Goal: Information Seeking & Learning: Learn about a topic

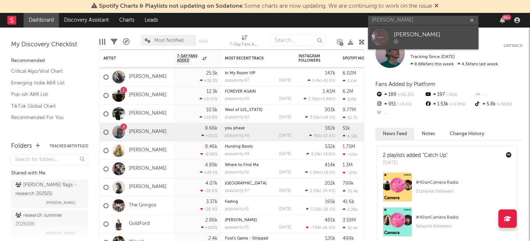
type input "isaac pedersen"
click at [421, 36] on div "Isaac Pedersen" at bounding box center [434, 35] width 81 height 9
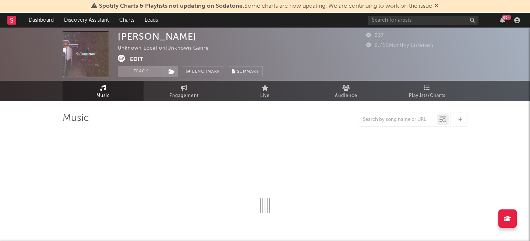
select select "1w"
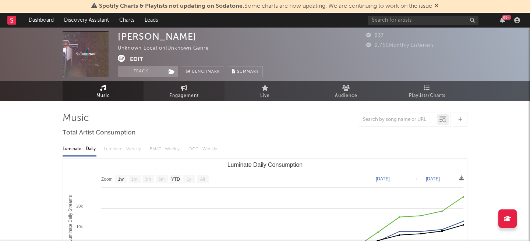
click at [192, 96] on span "Engagement" at bounding box center [183, 96] width 29 height 9
select select "1w"
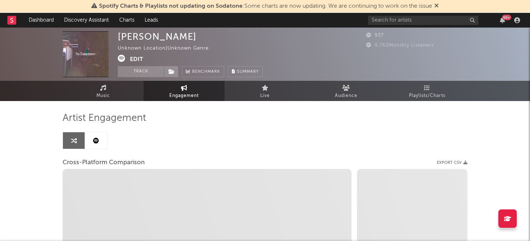
click at [100, 142] on link at bounding box center [96, 141] width 22 height 17
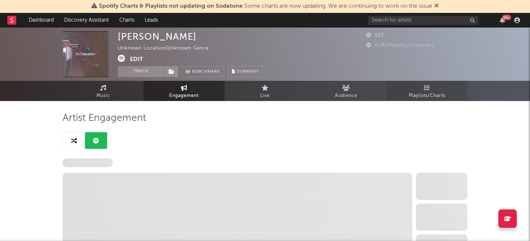
select select "1w"
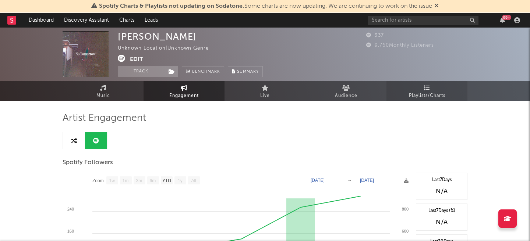
click at [423, 92] on span "Playlists/Charts" at bounding box center [427, 96] width 36 height 9
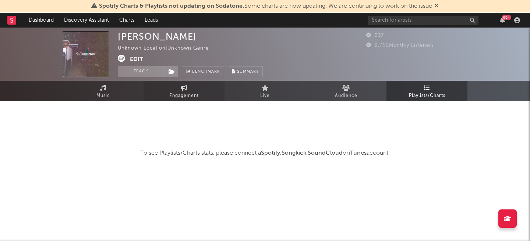
click at [166, 86] on link "Engagement" at bounding box center [184, 91] width 81 height 20
select select "1w"
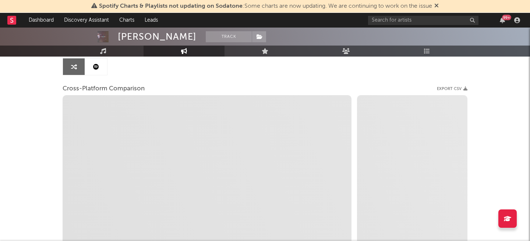
scroll to position [105, 0]
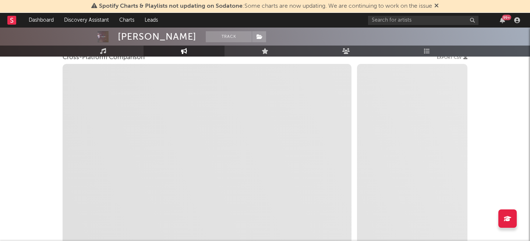
select select "1m"
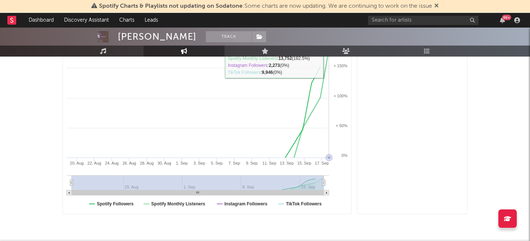
scroll to position [173, 0]
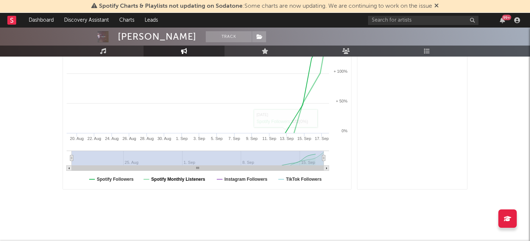
click at [192, 181] on text "Spotify Monthly Listeners" at bounding box center [178, 179] width 54 height 5
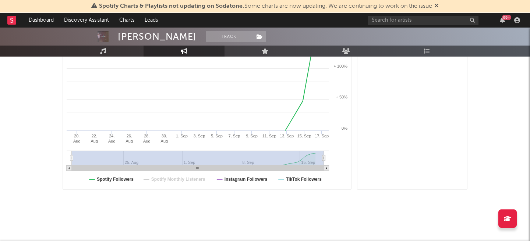
select select "1m"
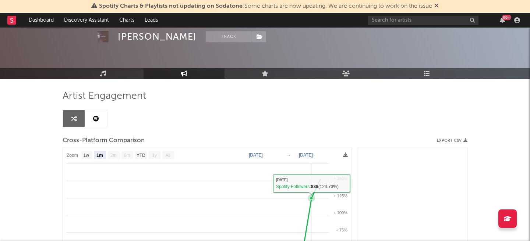
scroll to position [0, 0]
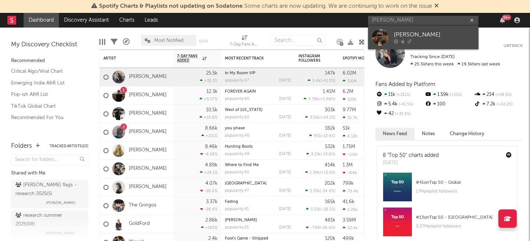
type input "[PERSON_NAME]"
click at [422, 39] on div "[PERSON_NAME]" at bounding box center [434, 35] width 81 height 9
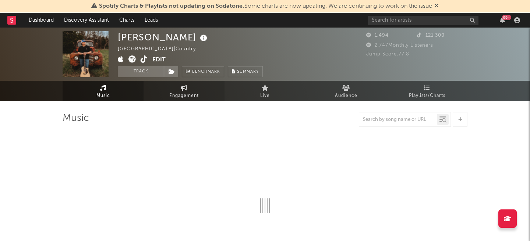
select select "6m"
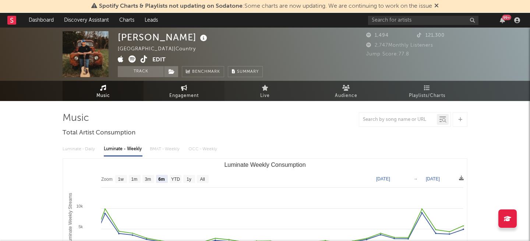
click at [184, 95] on span "Engagement" at bounding box center [183, 96] width 29 height 9
select select "1w"
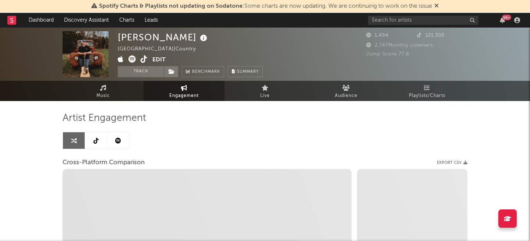
click at [124, 138] on link at bounding box center [118, 141] width 22 height 17
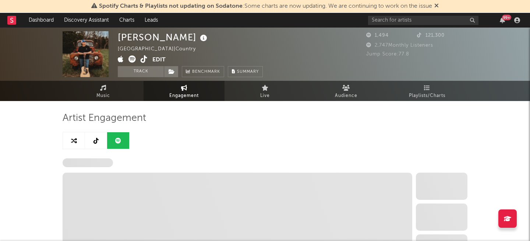
select select "6m"
select select "1w"
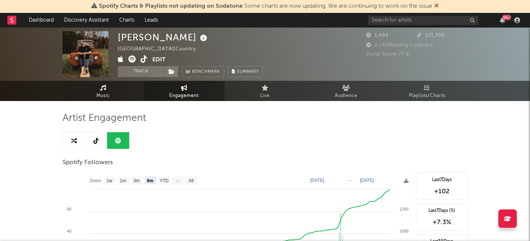
click at [87, 92] on link "Music" at bounding box center [103, 91] width 81 height 20
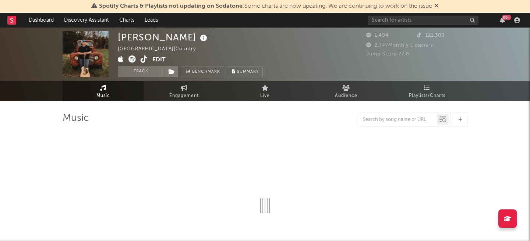
select select "6m"
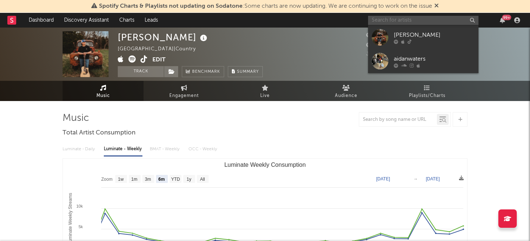
click at [396, 22] on input "text" at bounding box center [423, 20] width 110 height 9
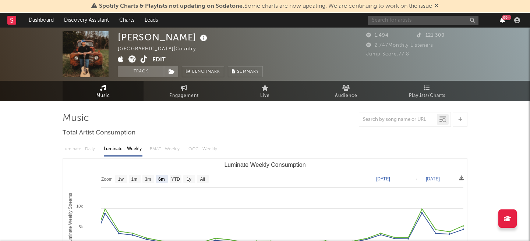
click at [504, 21] on icon "button" at bounding box center [502, 20] width 5 height 6
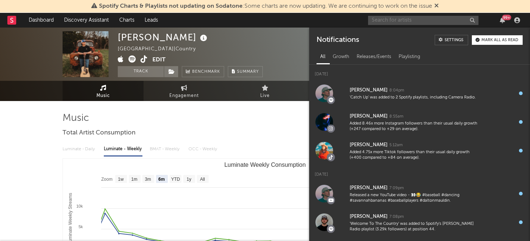
click at [494, 42] on button "Mark all as read" at bounding box center [497, 40] width 51 height 10
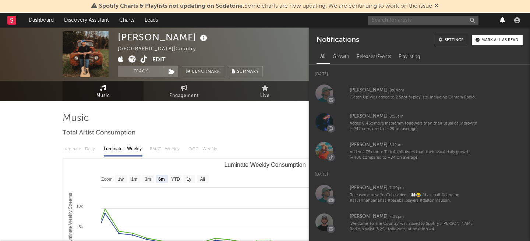
click at [501, 21] on icon "button" at bounding box center [502, 20] width 5 height 6
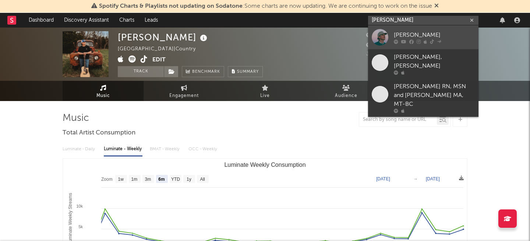
type input "dalton mau"
click at [410, 35] on div "[PERSON_NAME]" at bounding box center [434, 35] width 81 height 9
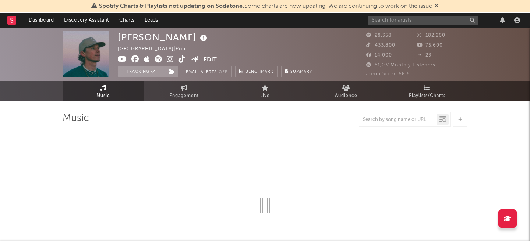
select select "6m"
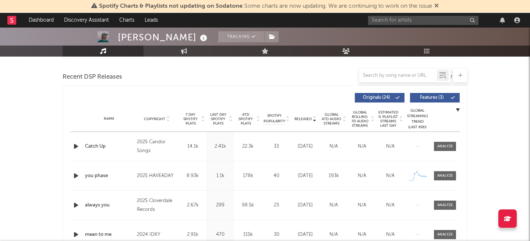
scroll to position [258, 0]
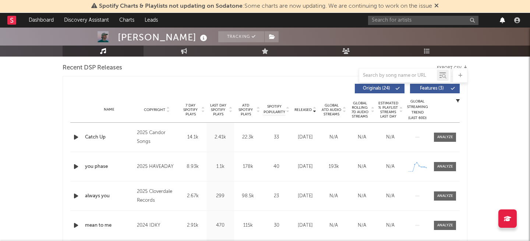
click at [503, 19] on icon "button" at bounding box center [502, 20] width 5 height 6
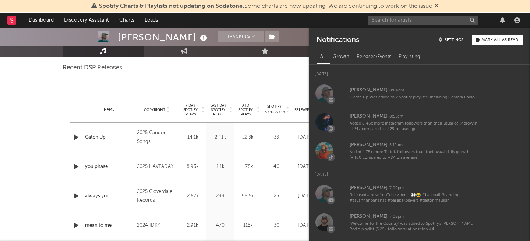
click at [230, 77] on div at bounding box center [265, 75] width 405 height 15
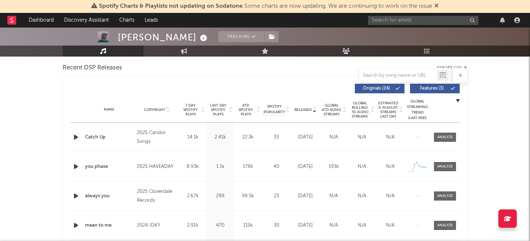
click at [499, 19] on div at bounding box center [502, 20] width 11 height 6
click at [502, 20] on icon "button" at bounding box center [502, 20] width 5 height 6
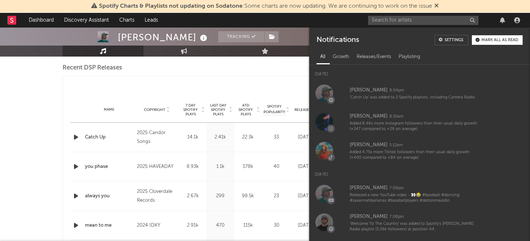
click at [173, 85] on div at bounding box center [167, 89] width 195 height 10
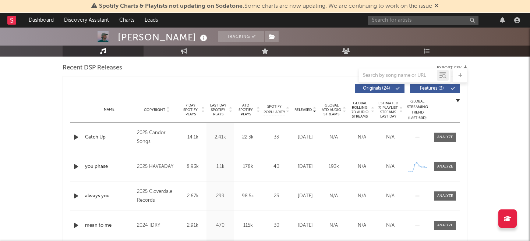
click at [186, 107] on span "7 Day Spotify Plays" at bounding box center [191, 109] width 20 height 13
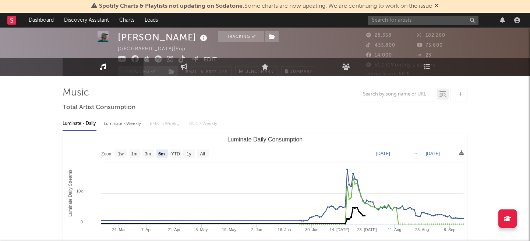
scroll to position [0, 0]
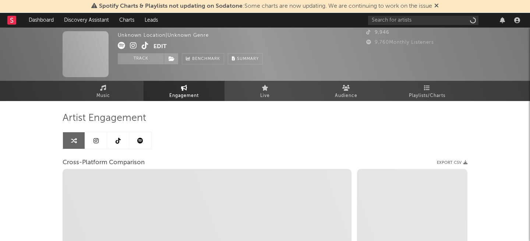
select select "1w"
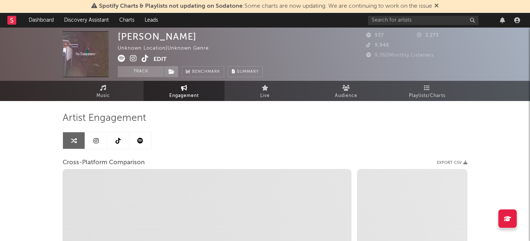
select select "1m"
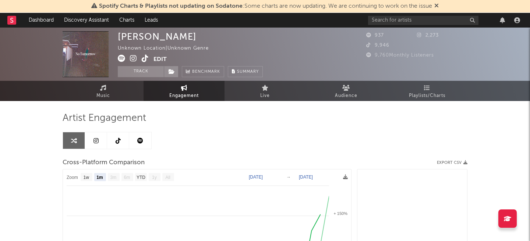
click at [130, 57] on icon at bounding box center [133, 58] width 7 height 7
click at [143, 58] on icon at bounding box center [145, 58] width 7 height 7
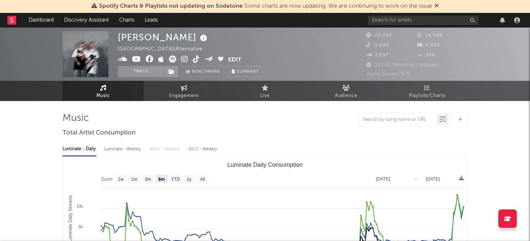
select select "6m"
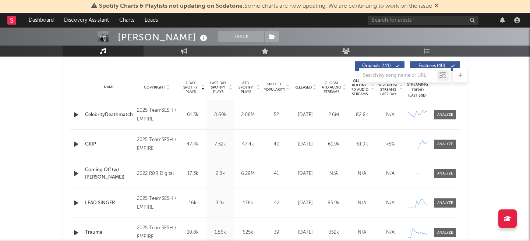
scroll to position [286, 0]
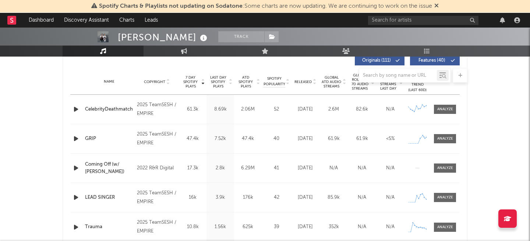
click at [301, 81] on div at bounding box center [265, 75] width 405 height 15
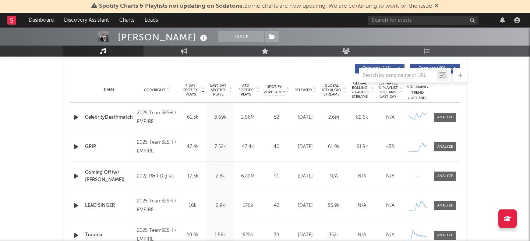
scroll to position [273, 0]
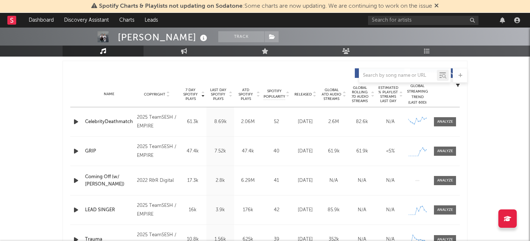
click at [300, 94] on span "Released" at bounding box center [303, 94] width 17 height 4
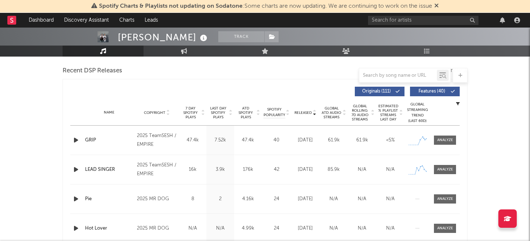
scroll to position [247, 0]
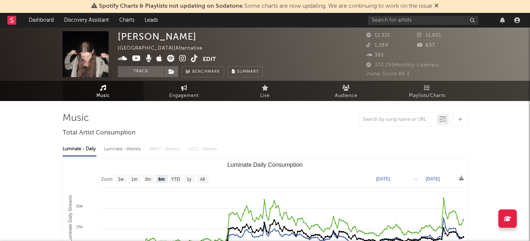
select select "6m"
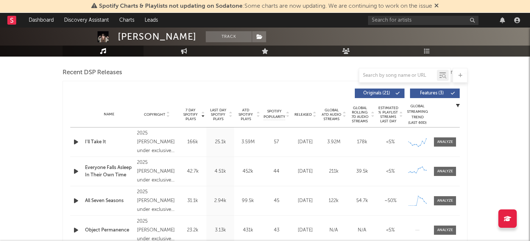
scroll to position [280, 0]
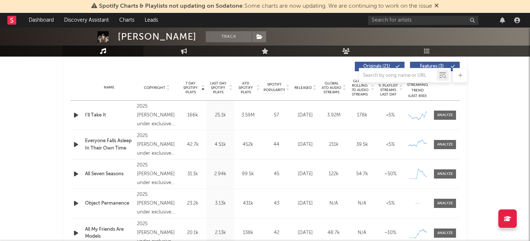
click at [297, 86] on span "Released" at bounding box center [303, 88] width 17 height 4
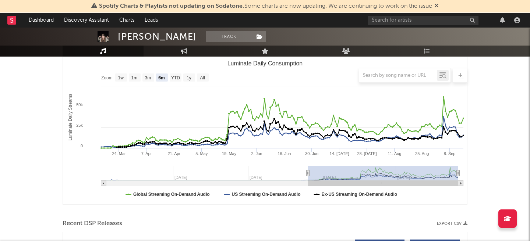
scroll to position [0, 0]
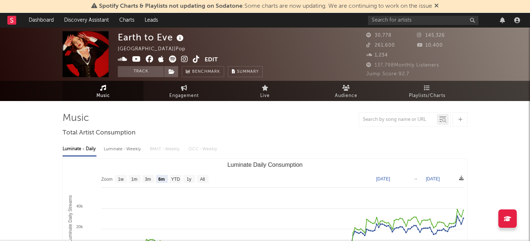
select select "6m"
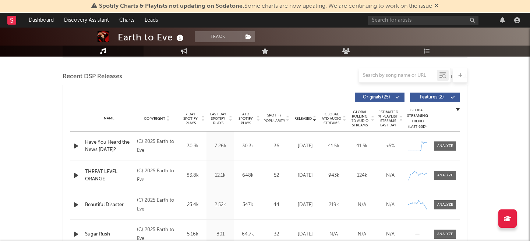
scroll to position [250, 0]
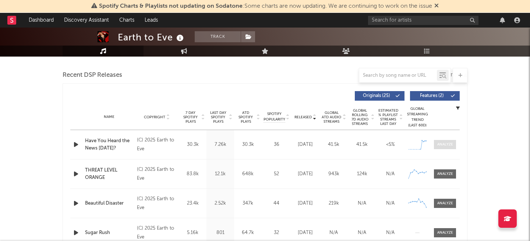
click at [447, 146] on div at bounding box center [445, 145] width 16 height 6
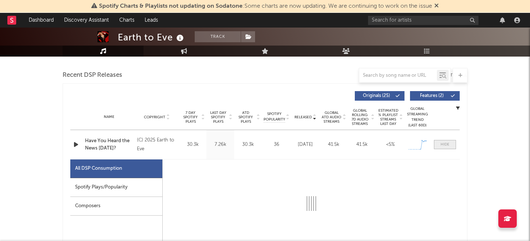
select select "1w"
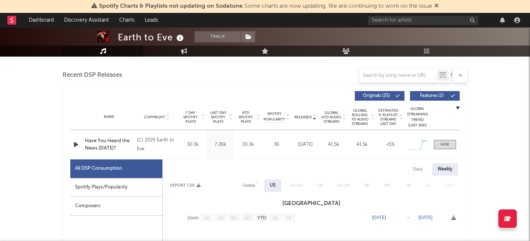
click at [136, 182] on div "Spotify Plays/Popularity" at bounding box center [116, 188] width 92 height 19
select select "1w"
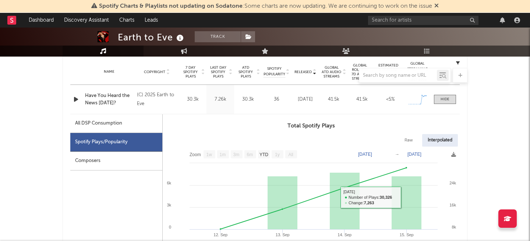
scroll to position [284, 0]
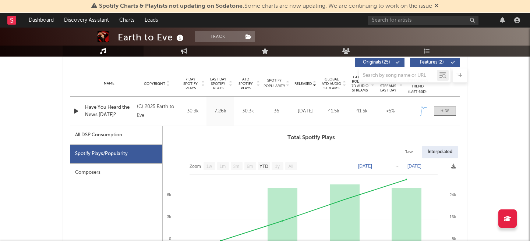
click at [137, 129] on div "All DSP Consumption" at bounding box center [116, 135] width 92 height 19
select select "1w"
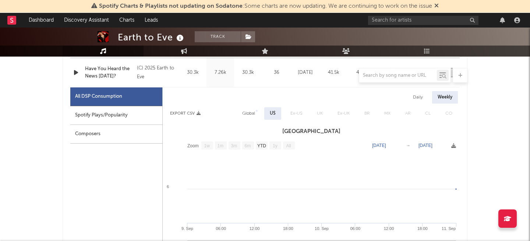
scroll to position [325, 0]
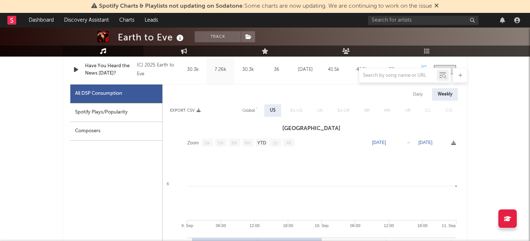
click at [418, 99] on div "Daily" at bounding box center [418, 94] width 21 height 13
select select "1w"
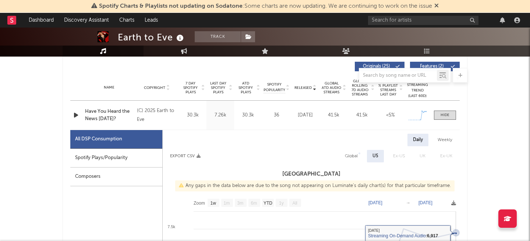
scroll to position [279, 0]
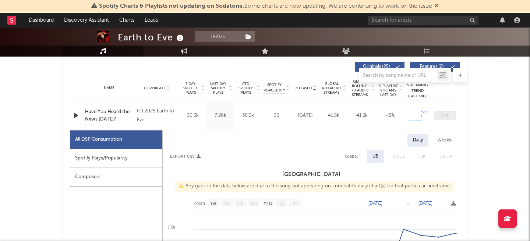
click at [444, 114] on div at bounding box center [445, 116] width 9 height 6
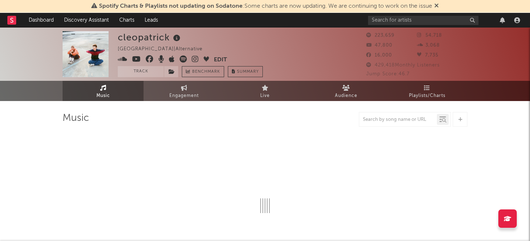
select select "6m"
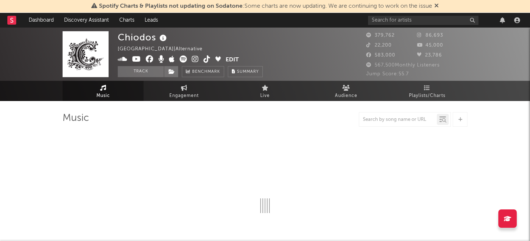
select select "6m"
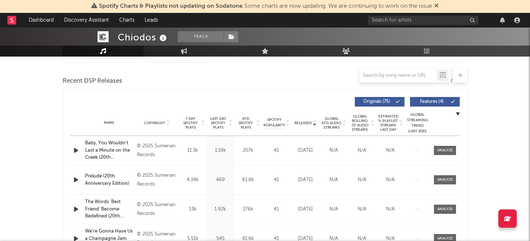
scroll to position [257, 0]
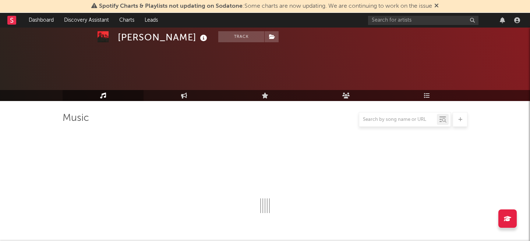
select select "6m"
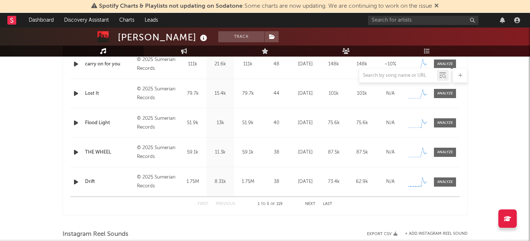
scroll to position [329, 0]
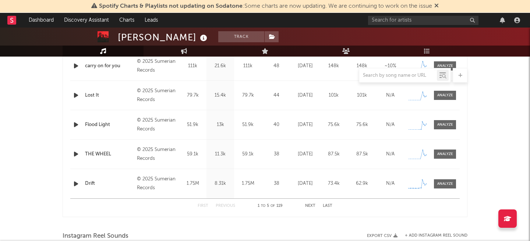
click at [310, 204] on div "First Previous 1 to 5 of 119 Next Last" at bounding box center [265, 206] width 135 height 14
click at [310, 205] on button "Next" at bounding box center [310, 206] width 10 height 4
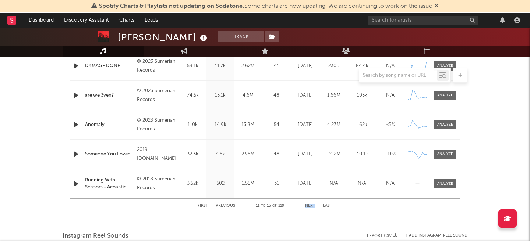
click at [310, 205] on button "Next" at bounding box center [310, 206] width 10 height 4
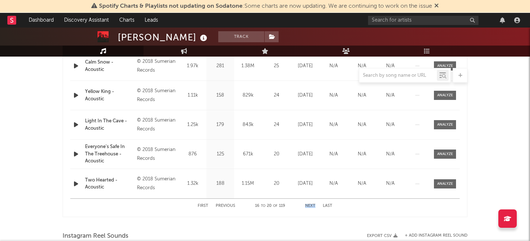
click at [310, 205] on button "Next" at bounding box center [310, 206] width 10 height 4
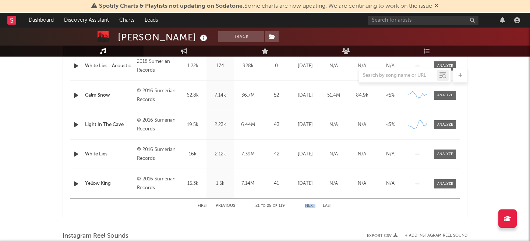
click at [310, 205] on button "Next" at bounding box center [310, 206] width 10 height 4
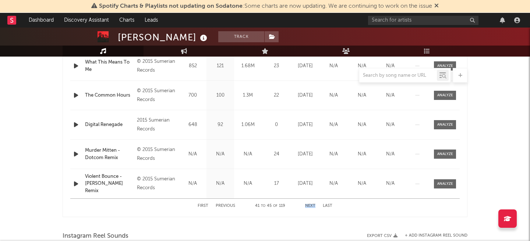
click at [310, 205] on button "Next" at bounding box center [310, 206] width 10 height 4
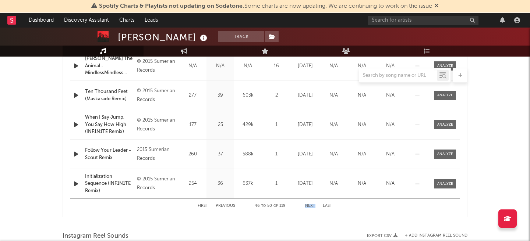
click at [310, 205] on button "Next" at bounding box center [310, 206] width 10 height 4
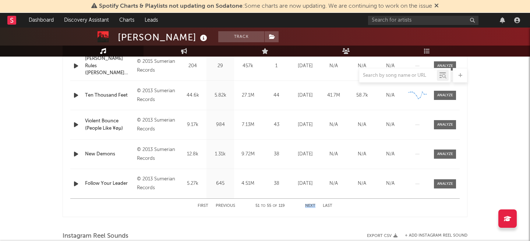
click at [310, 205] on button "Next" at bounding box center [310, 206] width 10 height 4
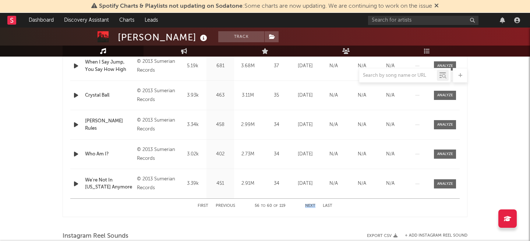
click at [310, 205] on button "Next" at bounding box center [310, 206] width 10 height 4
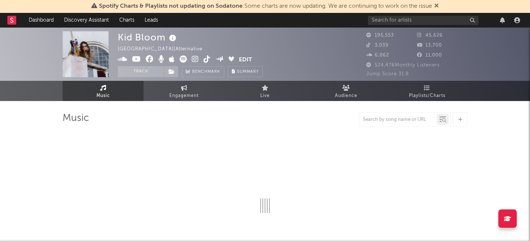
select select "6m"
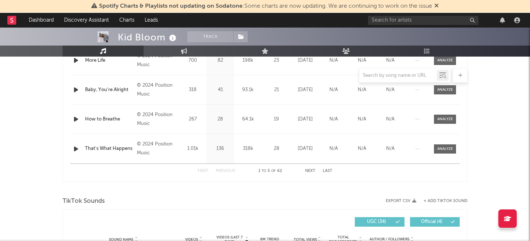
scroll to position [371, 0]
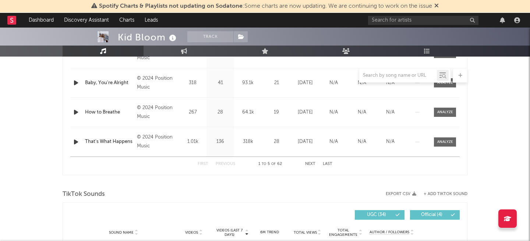
click at [310, 166] on button "Next" at bounding box center [310, 164] width 10 height 4
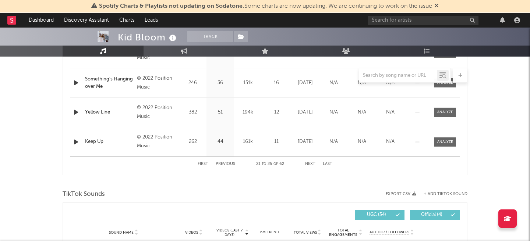
click at [310, 166] on button "Next" at bounding box center [310, 164] width 10 height 4
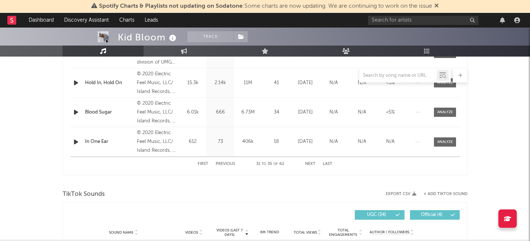
click at [310, 166] on button "Next" at bounding box center [310, 164] width 10 height 4
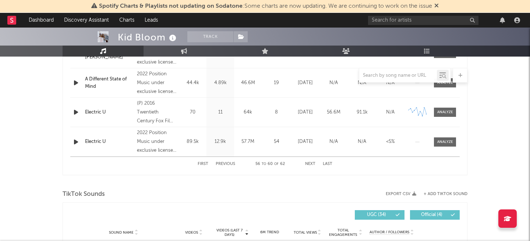
click at [310, 166] on button "Next" at bounding box center [310, 164] width 10 height 4
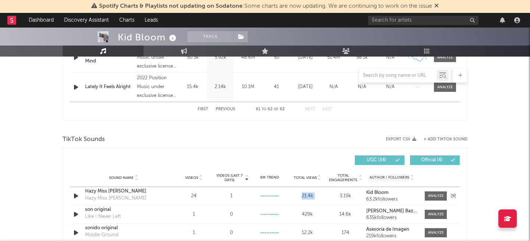
scroll to position [288, 0]
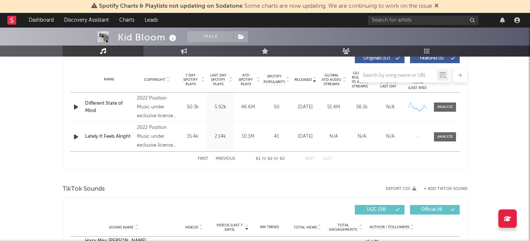
click at [200, 158] on button "First" at bounding box center [203, 159] width 11 height 4
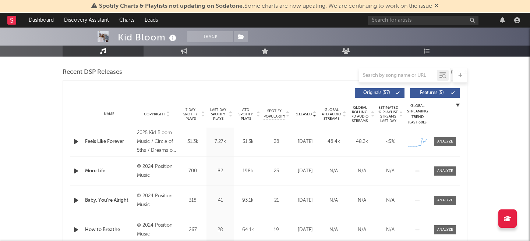
scroll to position [235, 0]
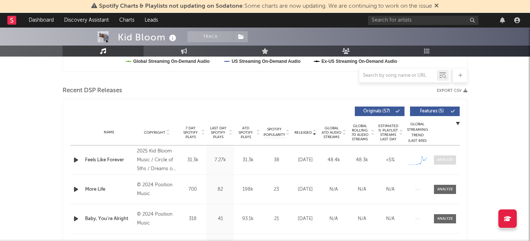
click at [442, 160] on div at bounding box center [445, 161] width 16 height 6
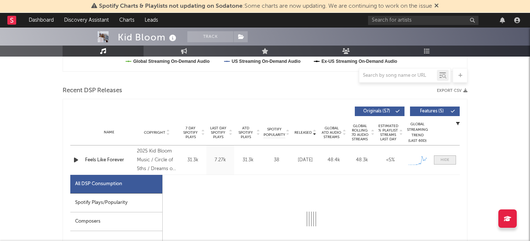
select select "1w"
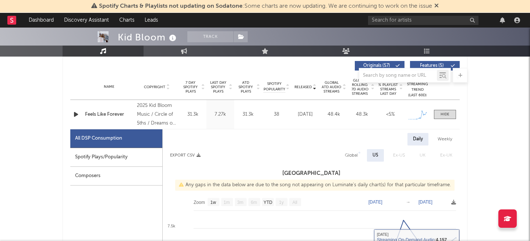
scroll to position [275, 0]
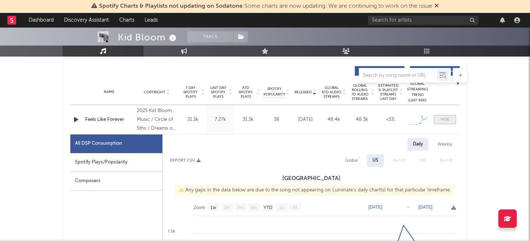
click at [444, 119] on div at bounding box center [445, 120] width 9 height 6
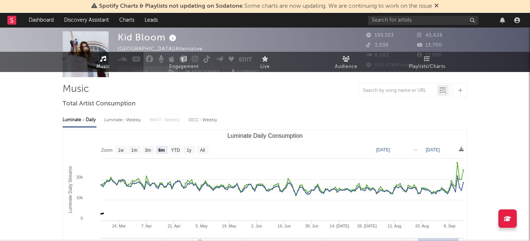
scroll to position [0, 0]
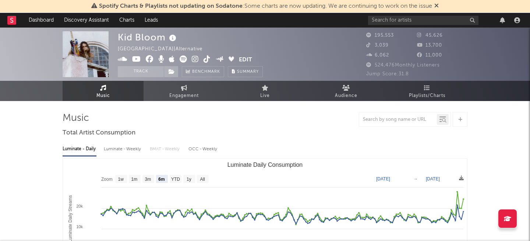
click at [196, 58] on icon at bounding box center [195, 59] width 7 height 7
click at [208, 58] on icon at bounding box center [207, 59] width 7 height 7
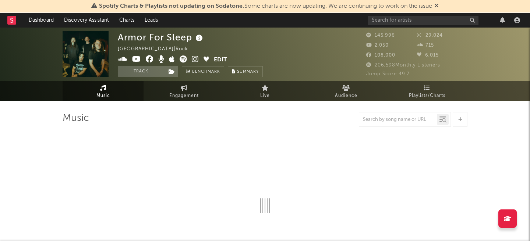
select select "6m"
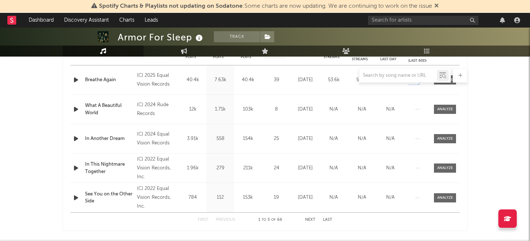
scroll to position [323, 0]
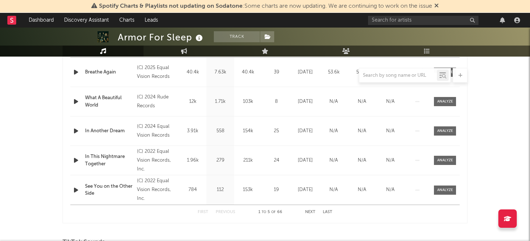
click at [306, 211] on button "Next" at bounding box center [310, 213] width 10 height 4
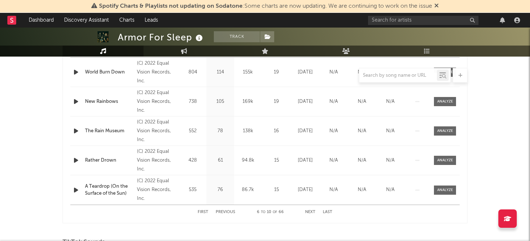
click at [306, 211] on button "Next" at bounding box center [310, 213] width 10 height 4
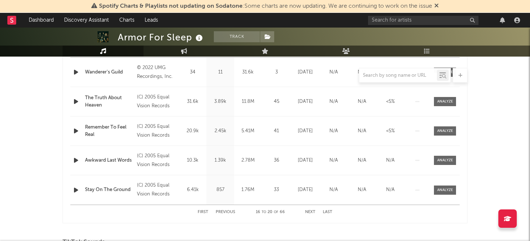
click at [306, 211] on button "Next" at bounding box center [310, 213] width 10 height 4
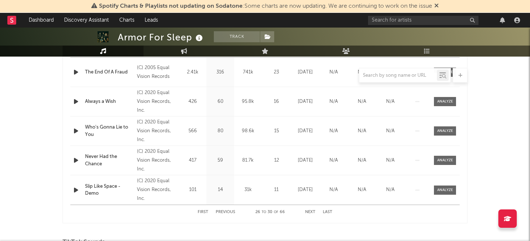
click at [306, 211] on button "Next" at bounding box center [310, 213] width 10 height 4
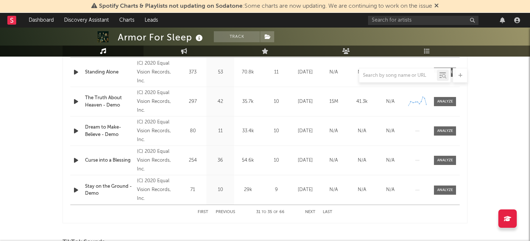
click at [306, 211] on button "Next" at bounding box center [310, 213] width 10 height 4
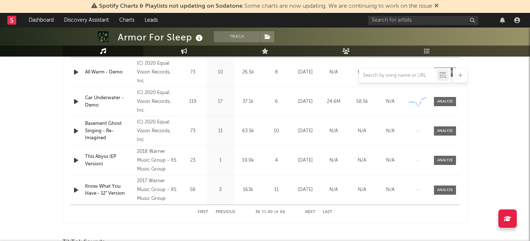
click at [306, 211] on button "Next" at bounding box center [310, 213] width 10 height 4
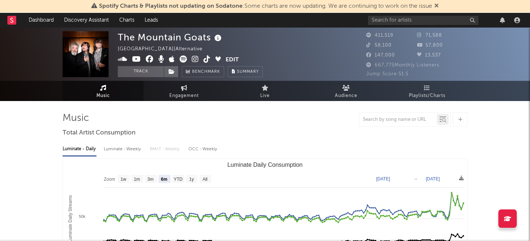
select select "6m"
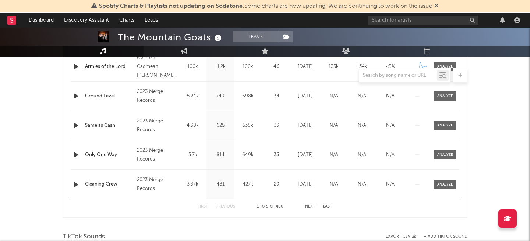
scroll to position [325, 0]
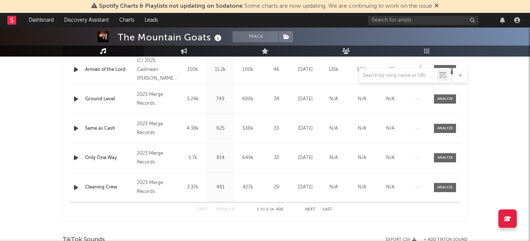
click at [310, 209] on button "Next" at bounding box center [310, 210] width 10 height 4
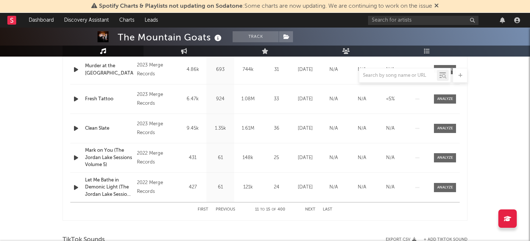
click at [310, 209] on button "Next" at bounding box center [310, 210] width 10 height 4
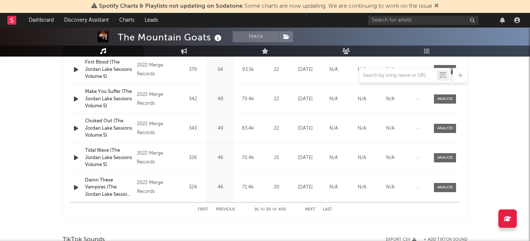
click at [310, 209] on button "Next" at bounding box center [310, 210] width 10 height 4
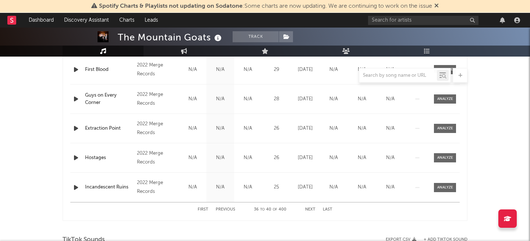
click at [310, 209] on button "Next" at bounding box center [310, 210] width 10 height 4
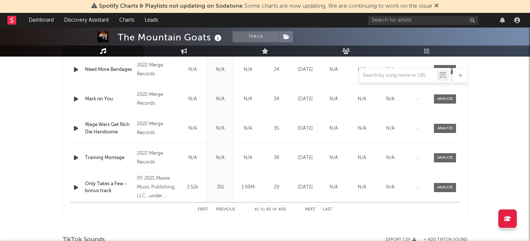
click at [310, 209] on button "Next" at bounding box center [310, 210] width 10 height 4
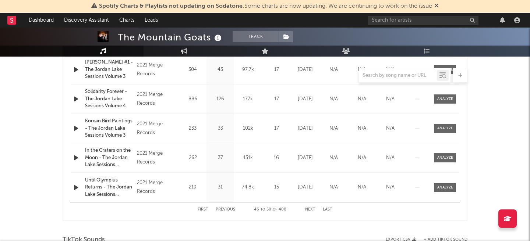
click at [310, 209] on button "Next" at bounding box center [310, 210] width 10 height 4
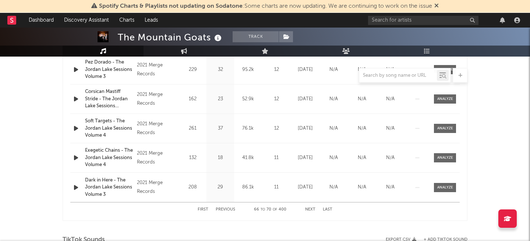
click at [310, 209] on button "Next" at bounding box center [310, 210] width 10 height 4
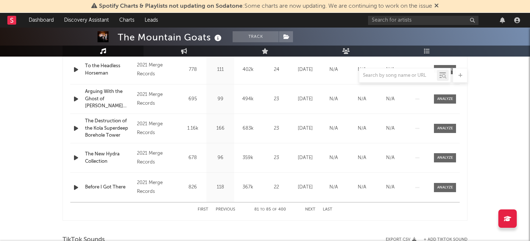
click at [310, 209] on button "Next" at bounding box center [310, 210] width 10 height 4
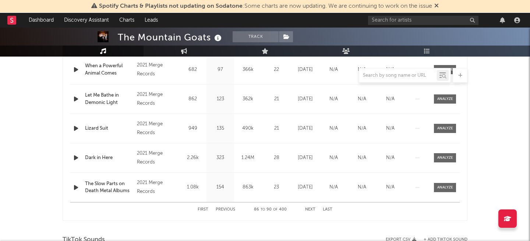
click at [310, 209] on button "Next" at bounding box center [310, 210] width 10 height 4
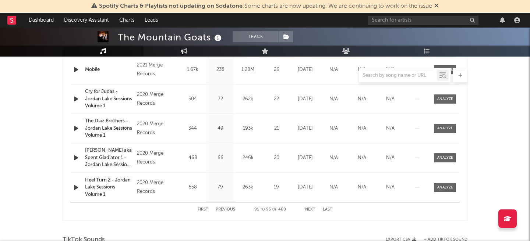
click at [310, 209] on button "Next" at bounding box center [310, 210] width 10 height 4
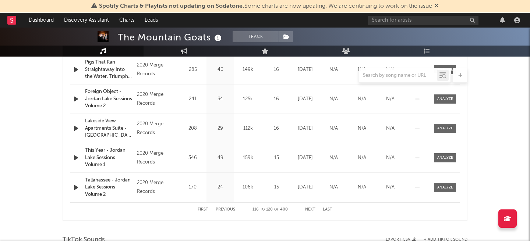
click at [310, 209] on button "Next" at bounding box center [310, 210] width 10 height 4
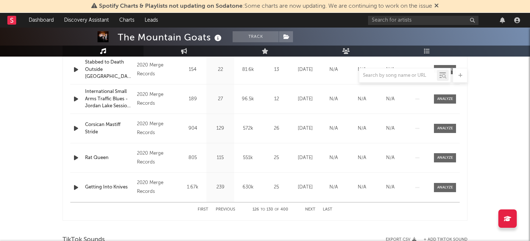
click at [310, 209] on button "Next" at bounding box center [310, 210] width 10 height 4
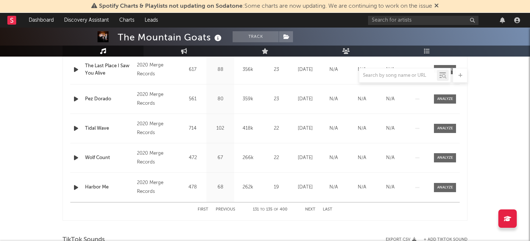
click at [310, 209] on button "Next" at bounding box center [310, 210] width 10 height 4
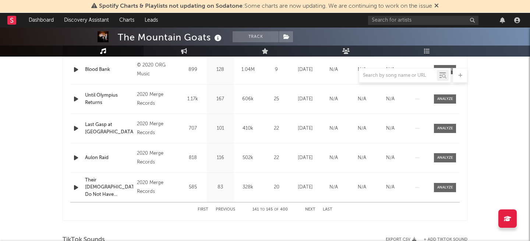
click at [310, 209] on button "Next" at bounding box center [310, 210] width 10 height 4
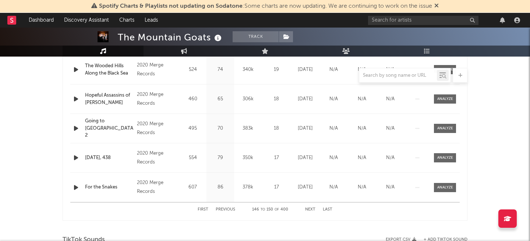
click at [310, 209] on button "Next" at bounding box center [310, 210] width 10 height 4
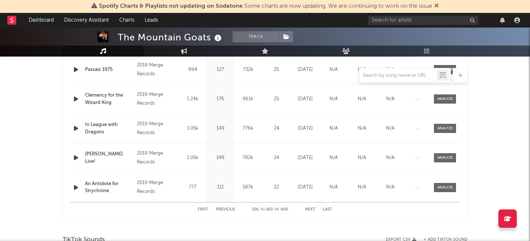
click at [310, 209] on button "Next" at bounding box center [310, 210] width 10 height 4
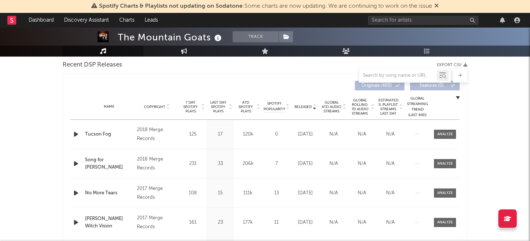
scroll to position [147, 0]
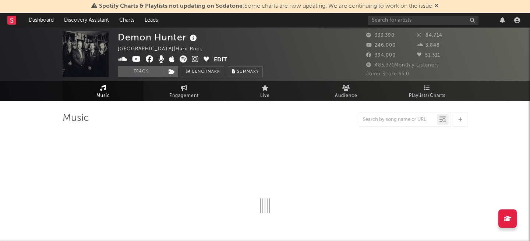
select select "6m"
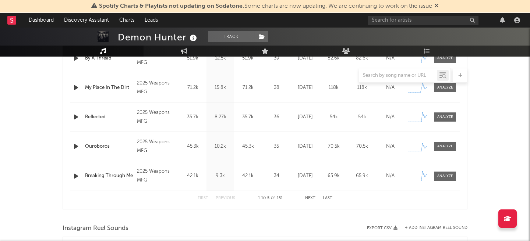
scroll to position [350, 0]
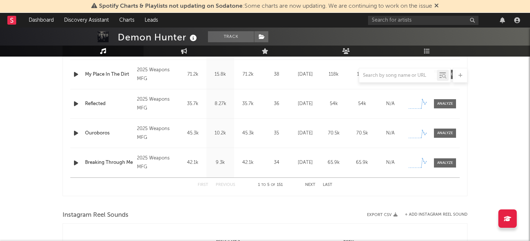
click at [308, 185] on button "Next" at bounding box center [310, 185] width 10 height 4
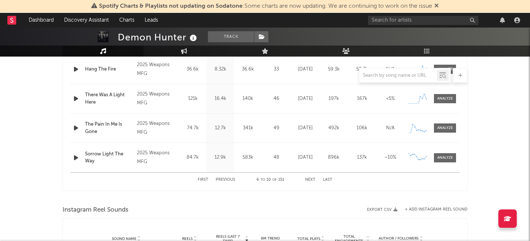
scroll to position [377, 0]
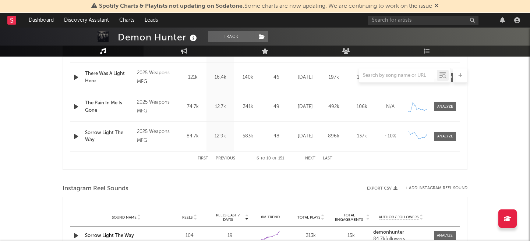
click at [310, 159] on button "Next" at bounding box center [310, 159] width 10 height 4
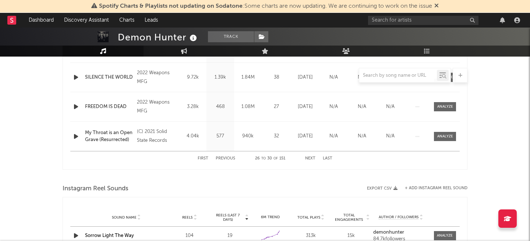
click at [310, 159] on button "Next" at bounding box center [310, 159] width 10 height 4
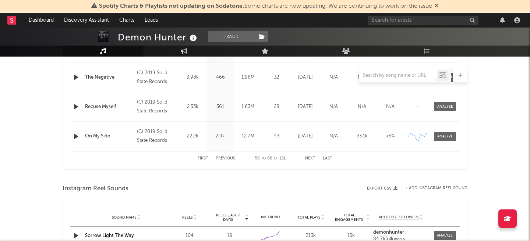
click at [310, 159] on button "Next" at bounding box center [310, 159] width 10 height 4
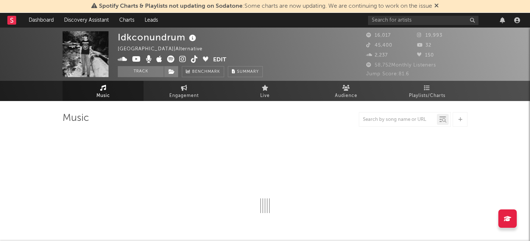
select select "6m"
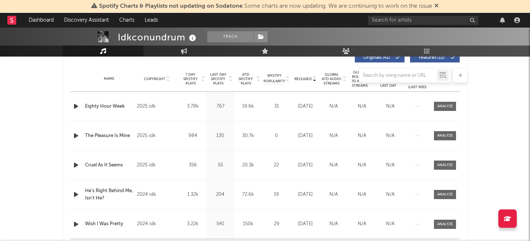
scroll to position [279, 0]
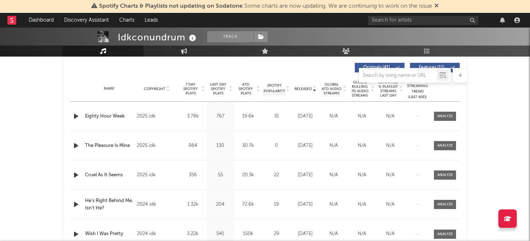
click at [194, 88] on span "7 Day Spotify Plays" at bounding box center [191, 88] width 20 height 13
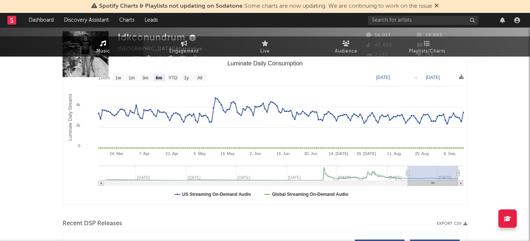
scroll to position [0, 0]
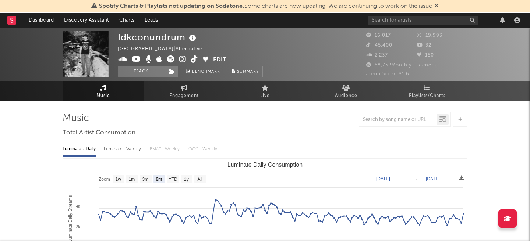
click at [181, 59] on icon at bounding box center [182, 59] width 7 height 7
click at [192, 59] on icon at bounding box center [194, 59] width 7 height 7
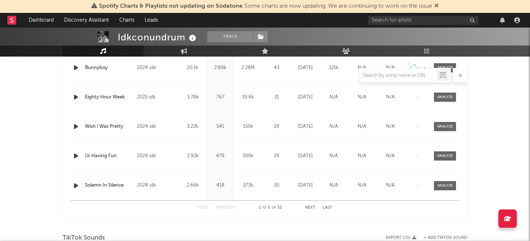
scroll to position [304, 0]
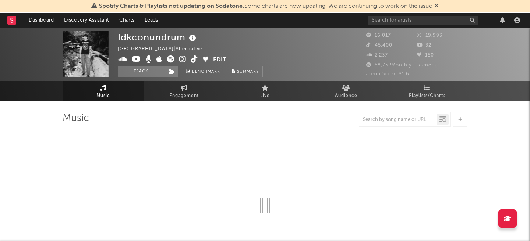
select select "6m"
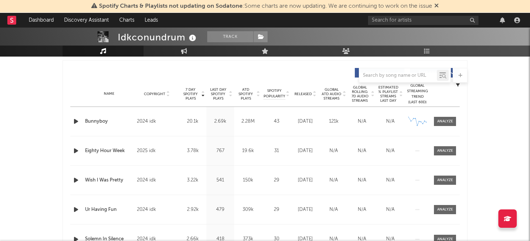
scroll to position [258, 0]
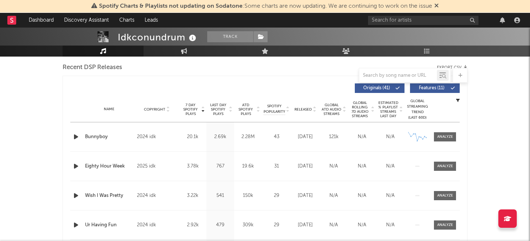
click at [307, 109] on span "Released" at bounding box center [303, 109] width 17 height 4
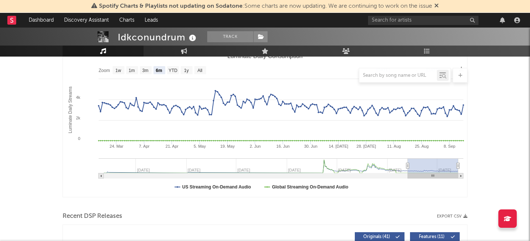
scroll to position [0, 0]
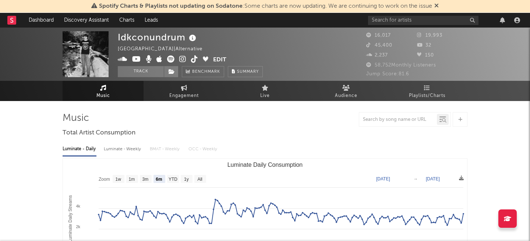
click at [183, 61] on icon at bounding box center [182, 59] width 7 height 7
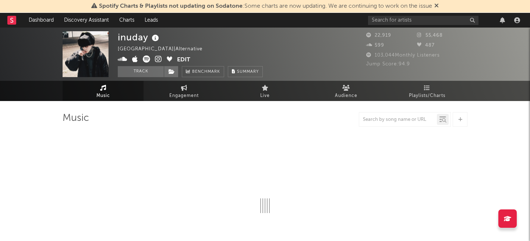
select select "6m"
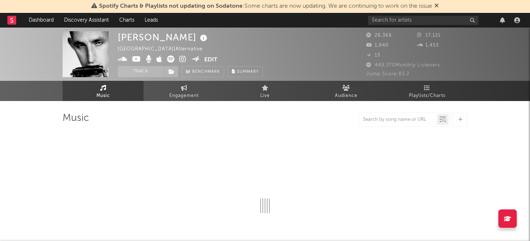
select select "6m"
